Goal: Use online tool/utility: Utilize a website feature to perform a specific function

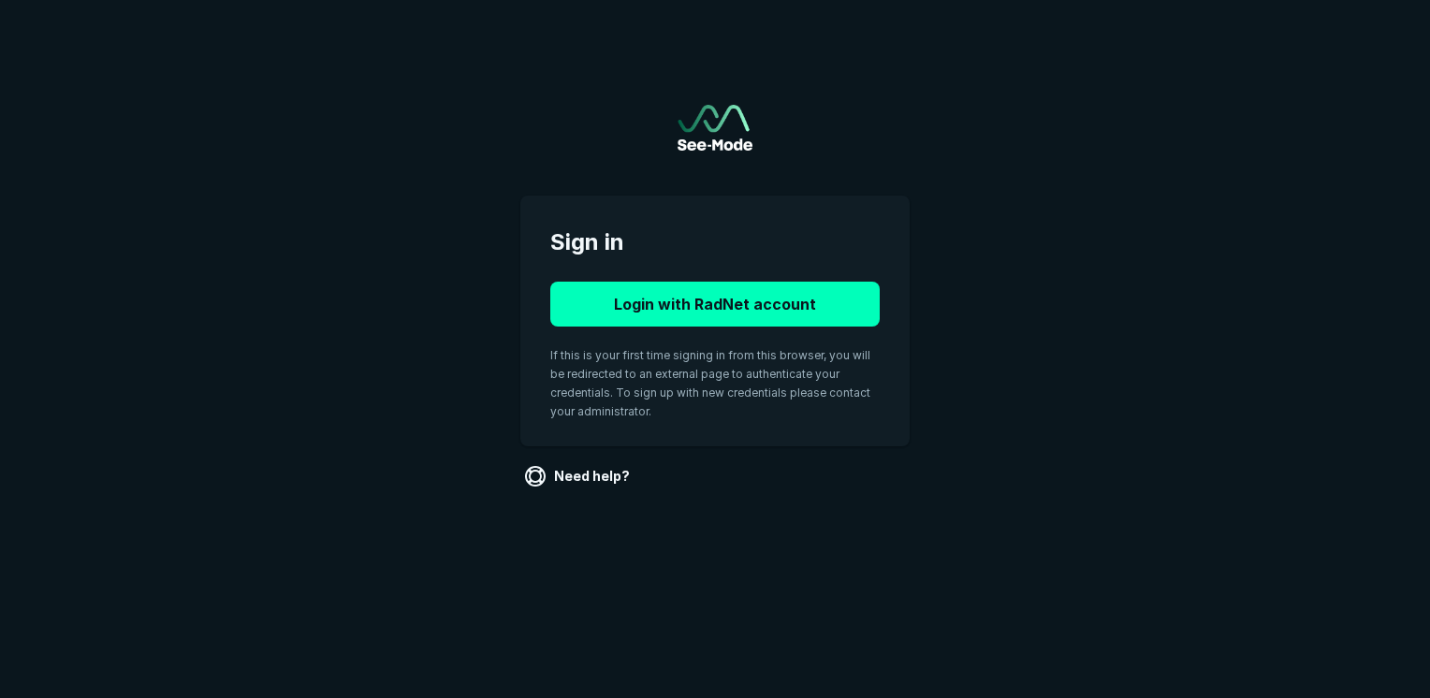
click at [782, 327] on div "Login with RadNet account If this is your first time signing in from this brows…" at bounding box center [714, 349] width 329 height 135
click at [785, 309] on button "Login with RadNet account" at bounding box center [714, 304] width 329 height 45
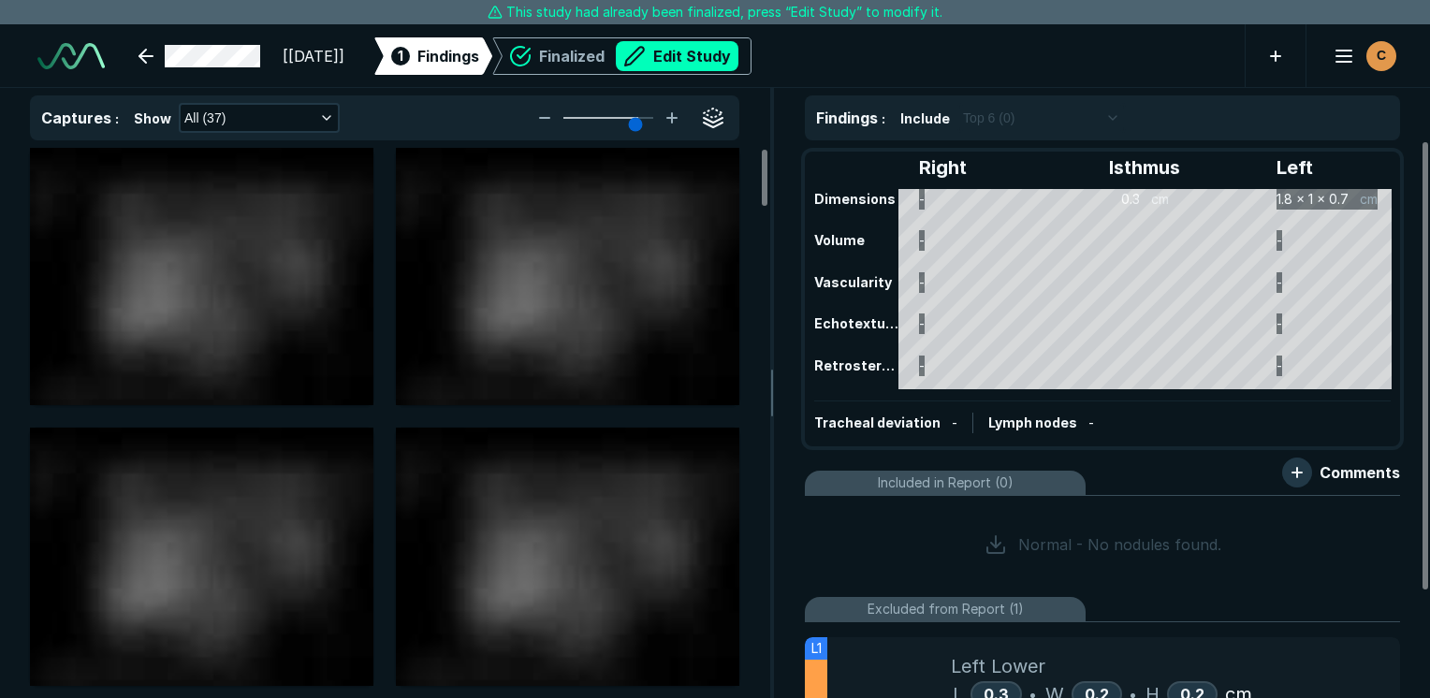
scroll to position [5111, 8836]
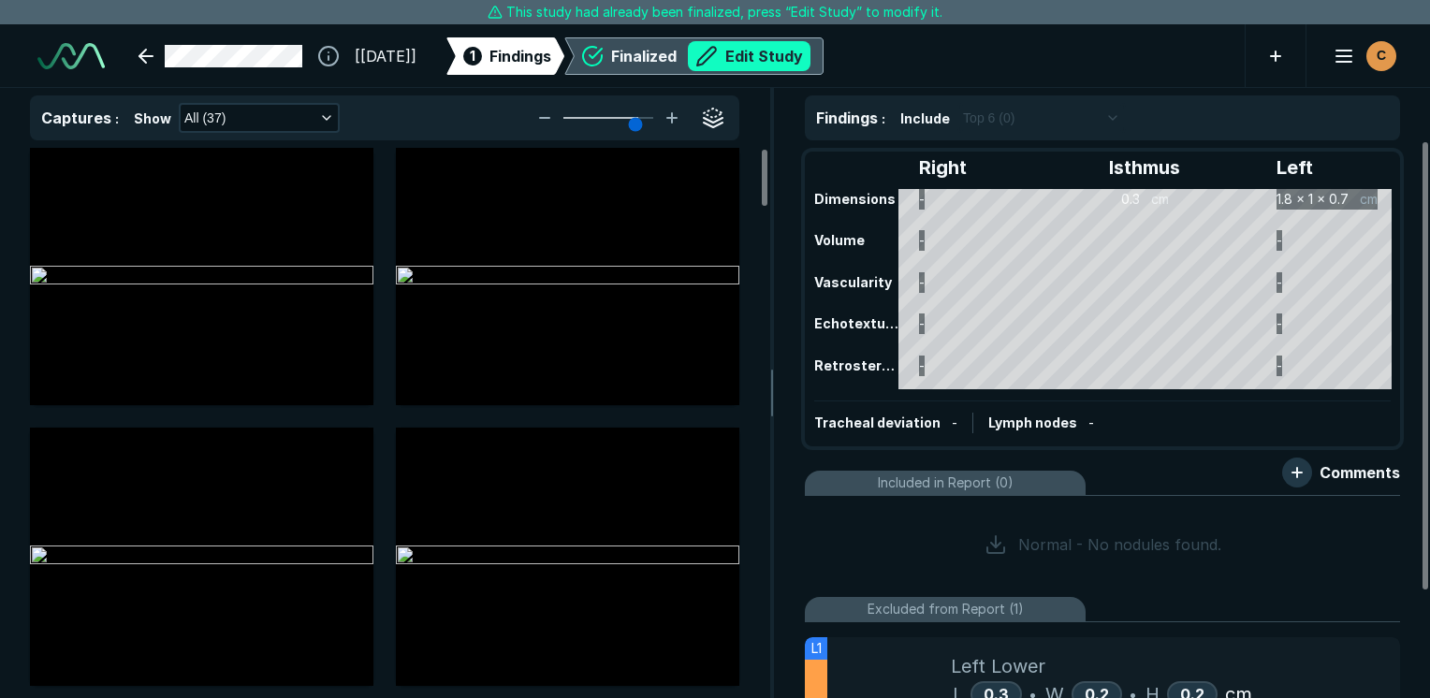
click at [799, 51] on button "Edit Study" at bounding box center [749, 56] width 123 height 30
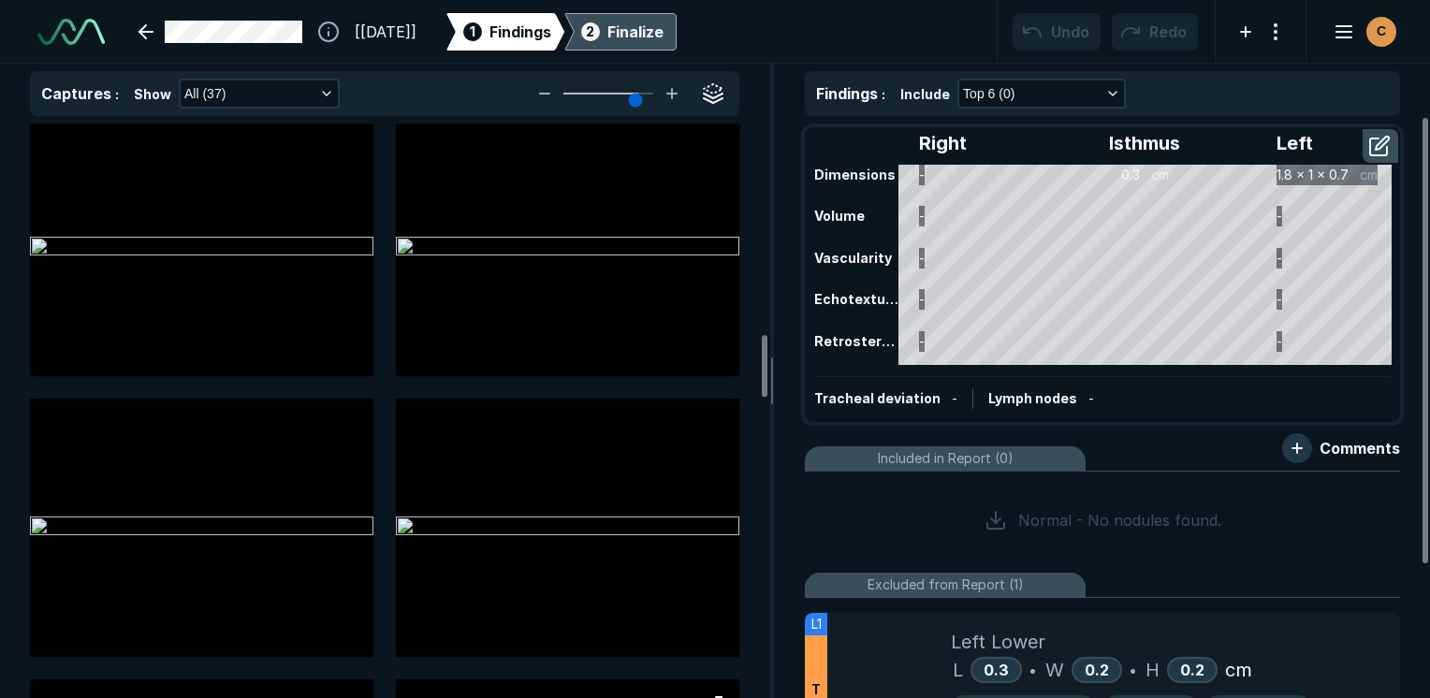
scroll to position [1871, 0]
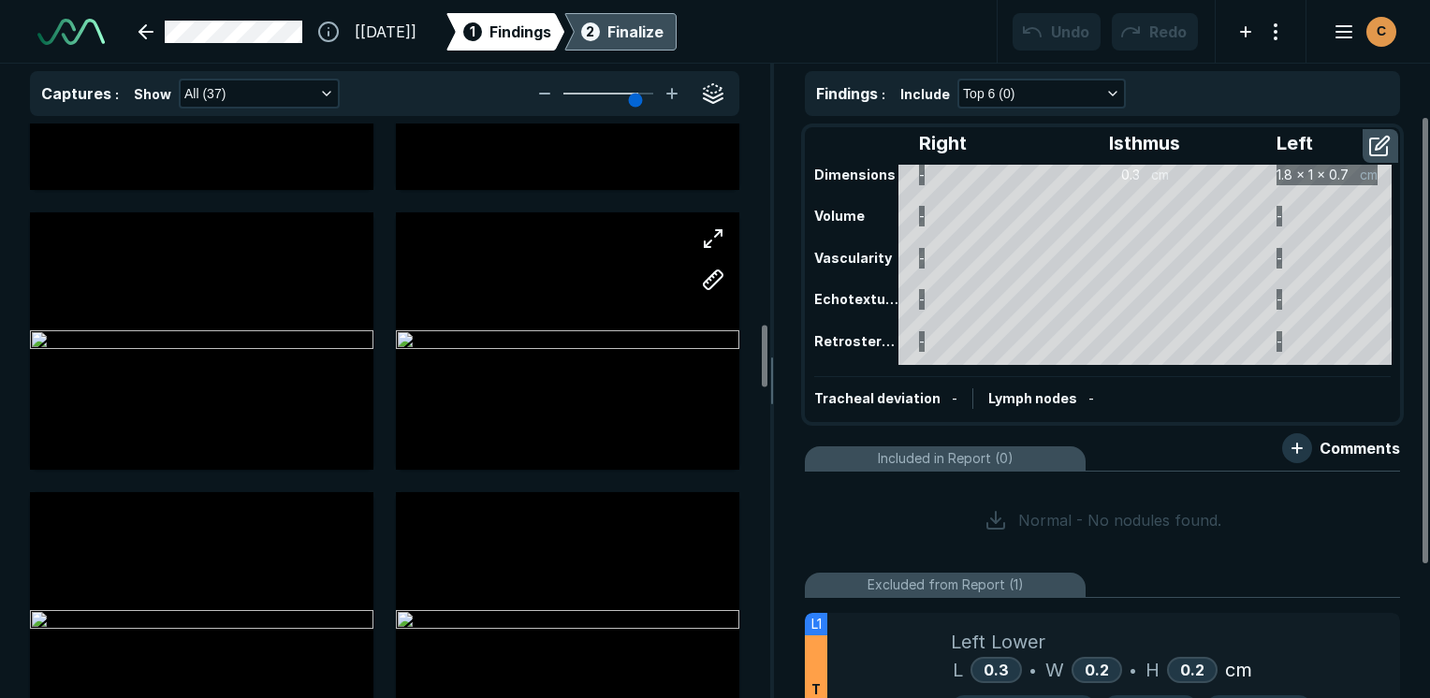
click at [516, 342] on div at bounding box center [567, 340] width 343 height 257
click at [682, 335] on div at bounding box center [567, 340] width 343 height 257
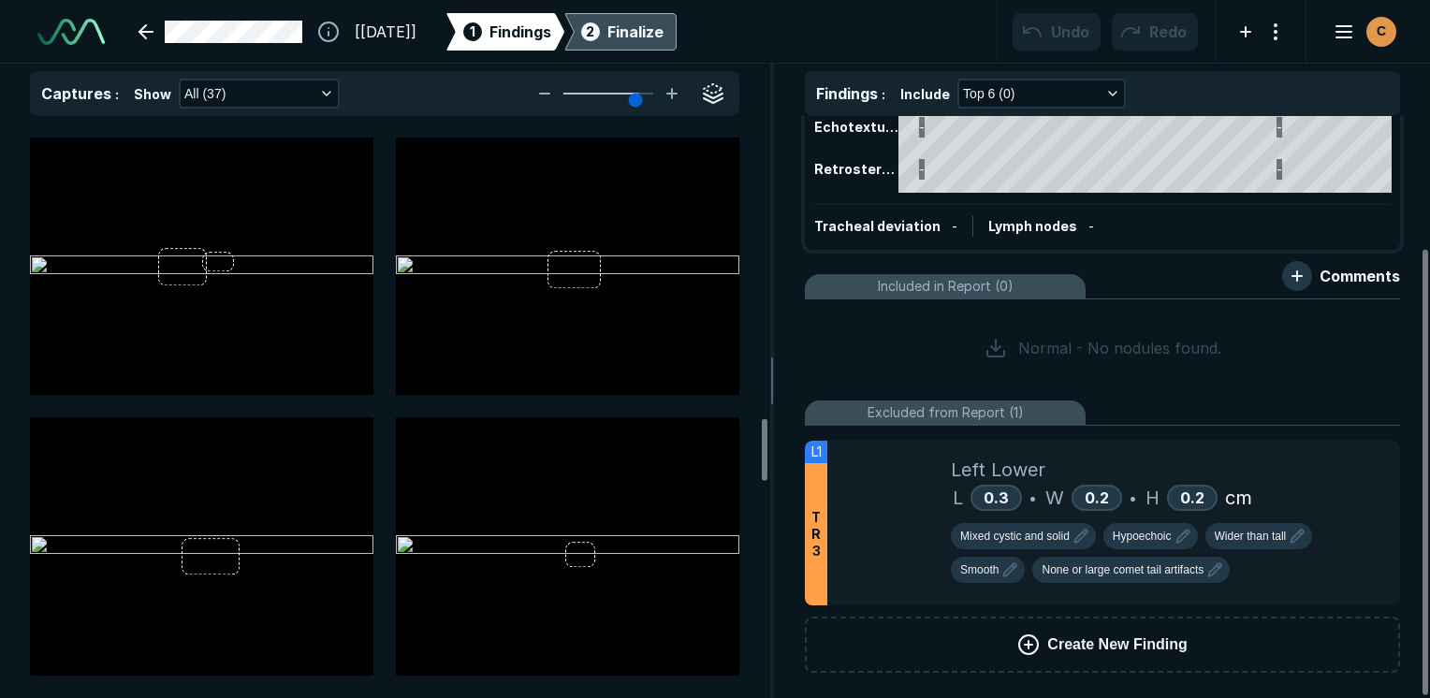
scroll to position [2694, 0]
